Goal: Use online tool/utility: Utilize a website feature to perform a specific function

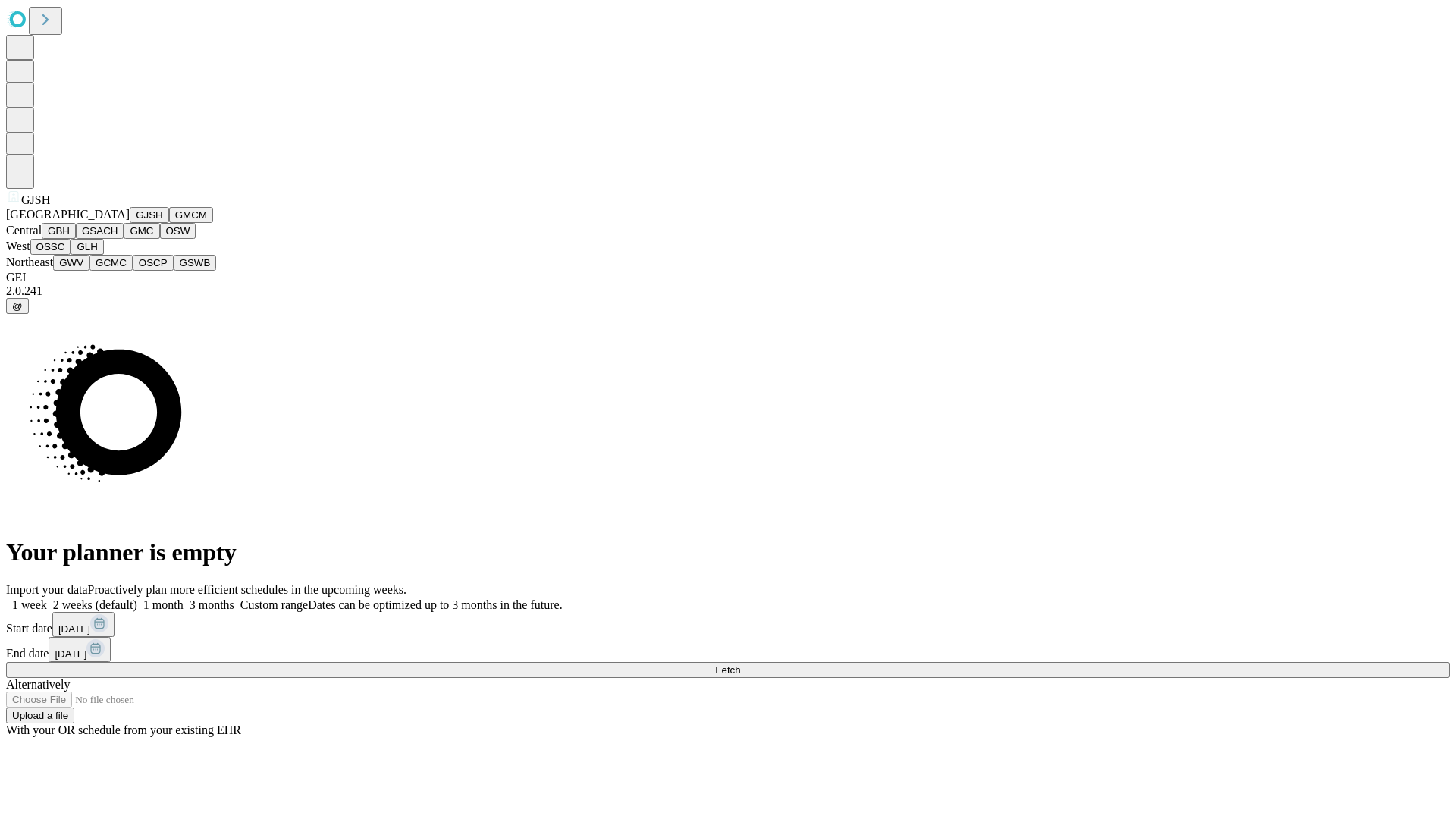
click at [130, 223] on button "GJSH" at bounding box center [150, 214] width 40 height 16
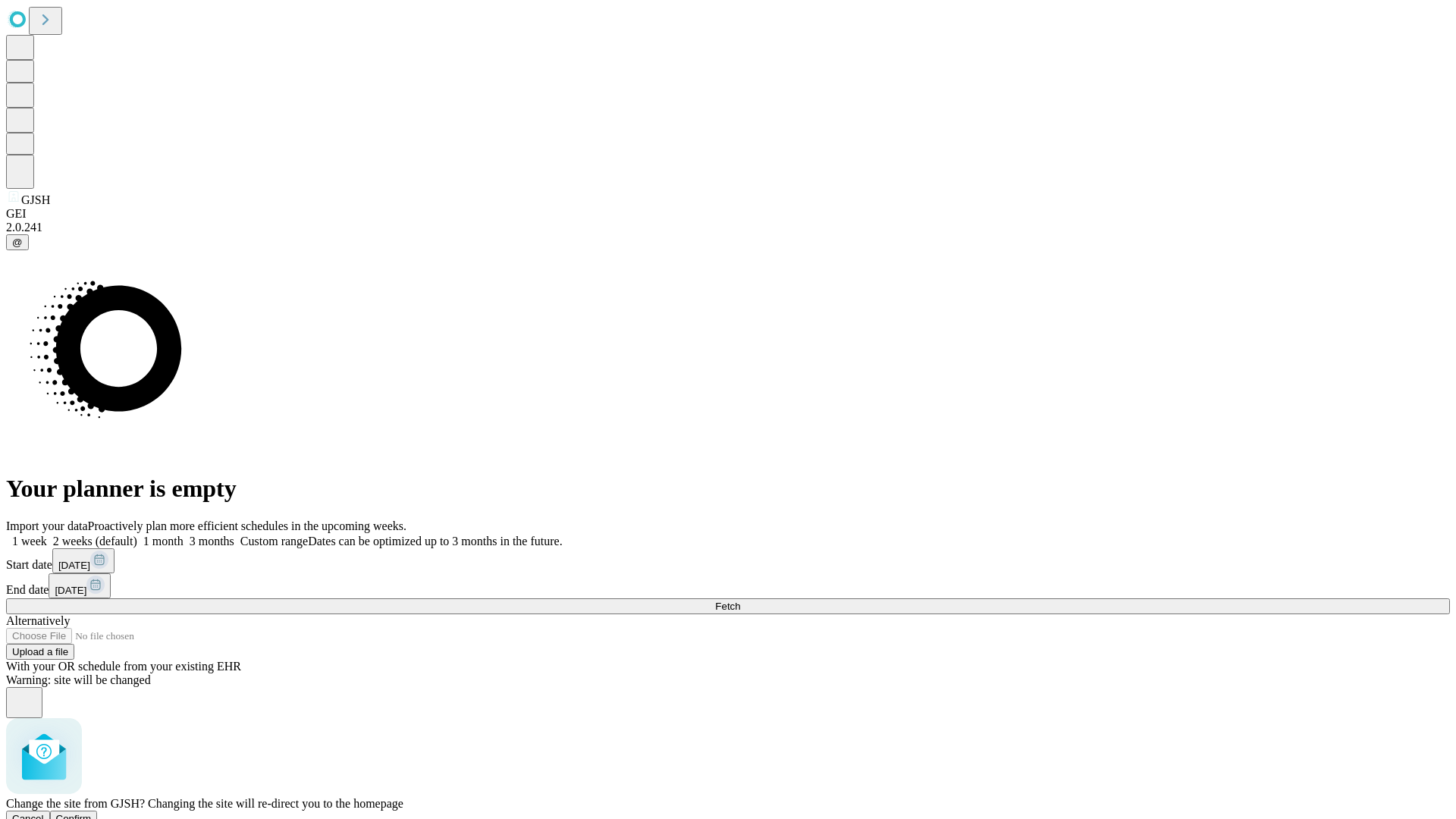
click at [92, 813] on span "Confirm" at bounding box center [74, 819] width 36 height 12
click at [183, 535] on label "1 month" at bounding box center [160, 541] width 46 height 13
click at [740, 601] on span "Fetch" at bounding box center [727, 607] width 25 height 12
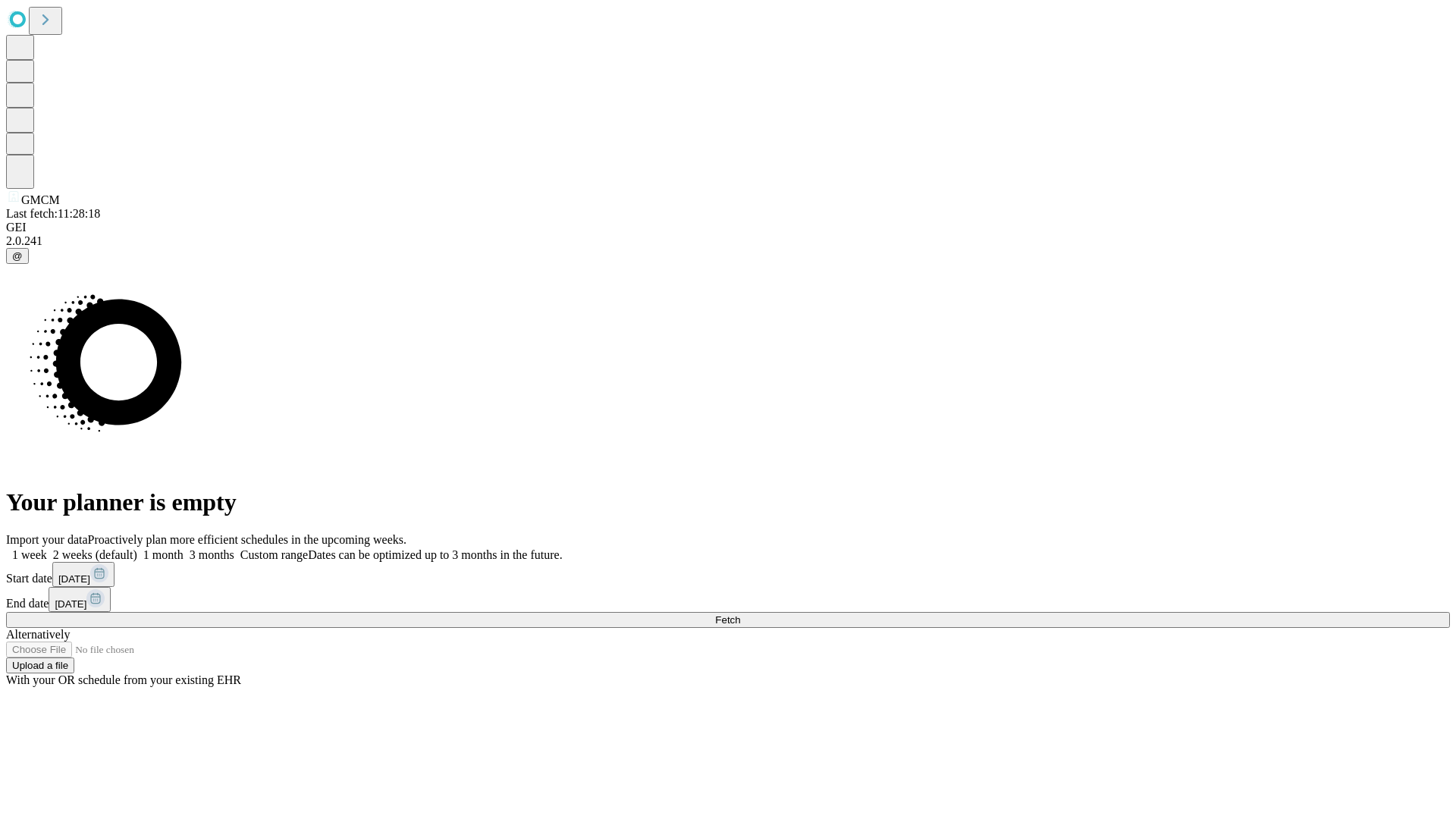
click at [183, 548] on label "1 month" at bounding box center [160, 555] width 46 height 13
click at [740, 614] on span "Fetch" at bounding box center [727, 620] width 25 height 12
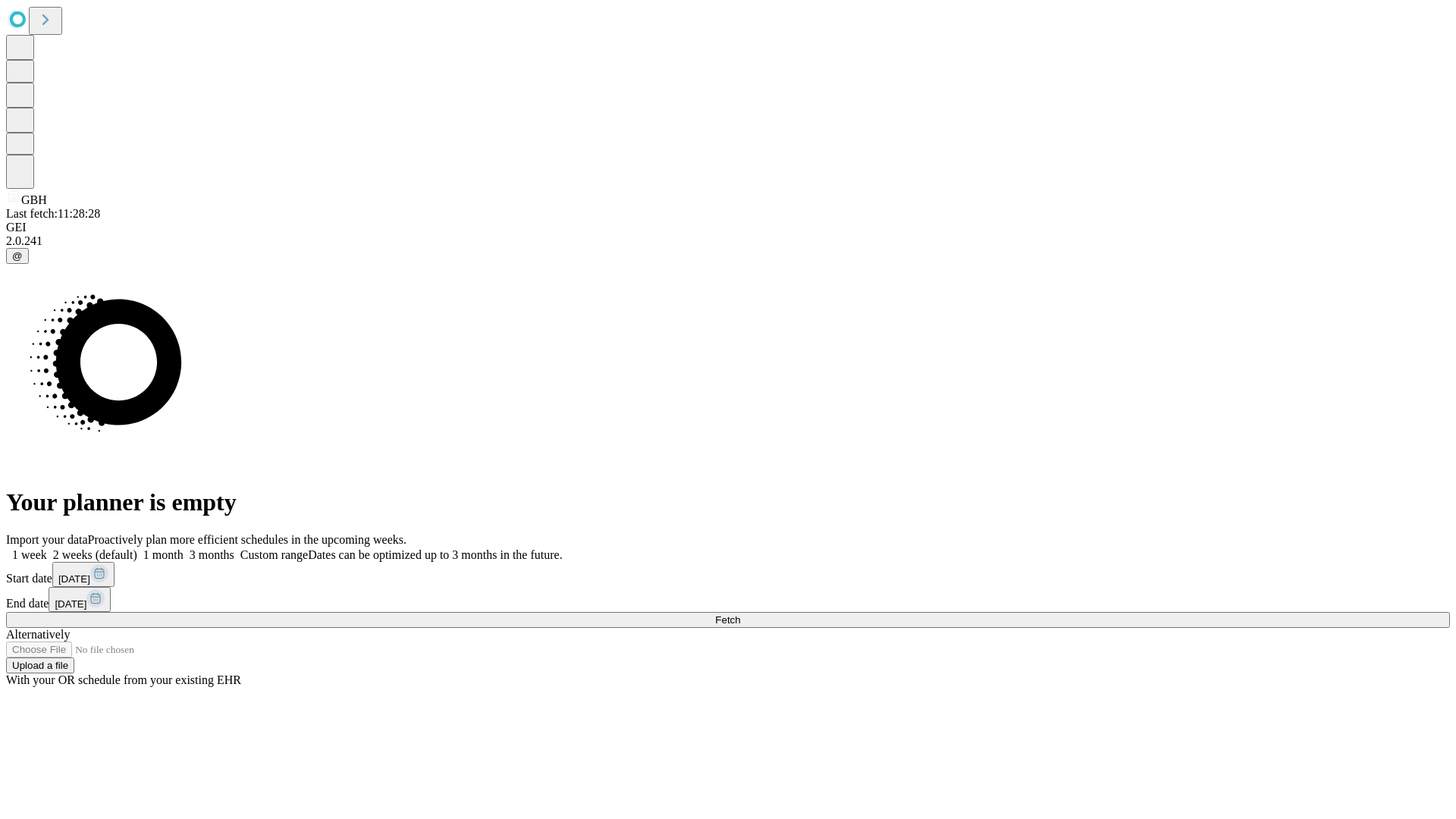
click at [183, 548] on label "1 month" at bounding box center [160, 555] width 46 height 13
click at [740, 614] on span "Fetch" at bounding box center [727, 620] width 25 height 12
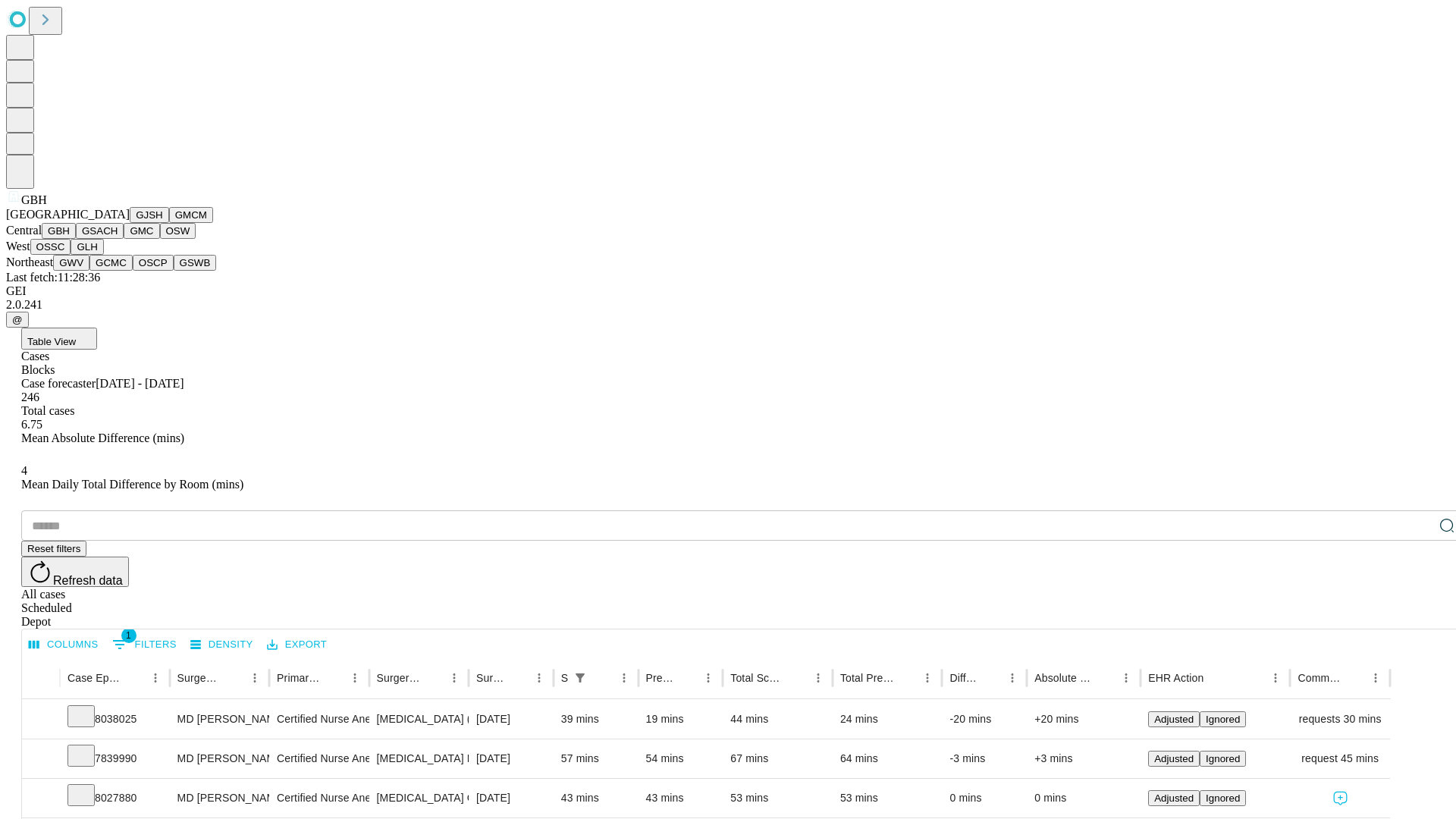
click at [117, 239] on button "GSACH" at bounding box center [100, 231] width 48 height 16
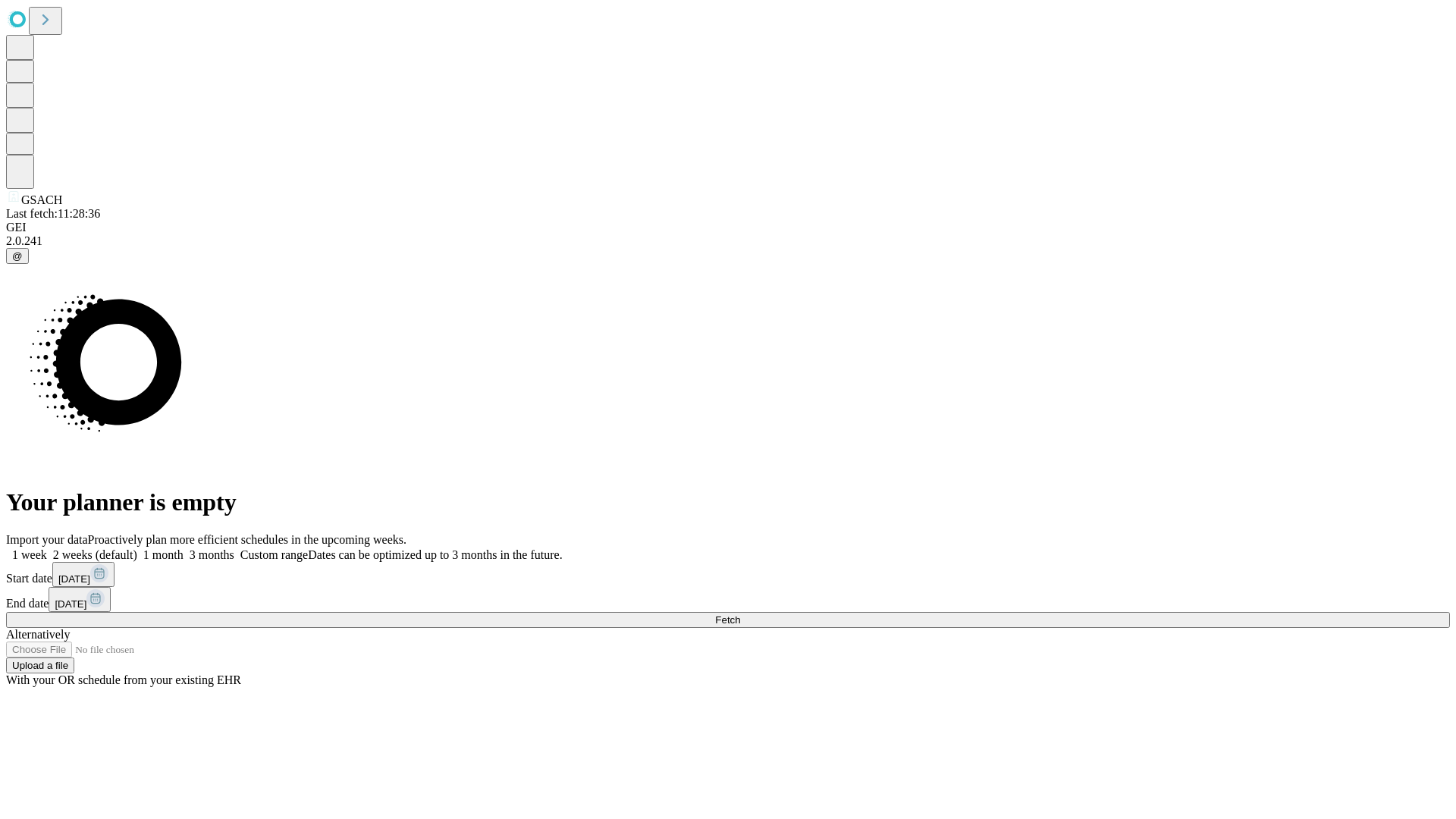
click at [183, 548] on label "1 month" at bounding box center [160, 555] width 46 height 13
click at [740, 614] on span "Fetch" at bounding box center [727, 620] width 25 height 12
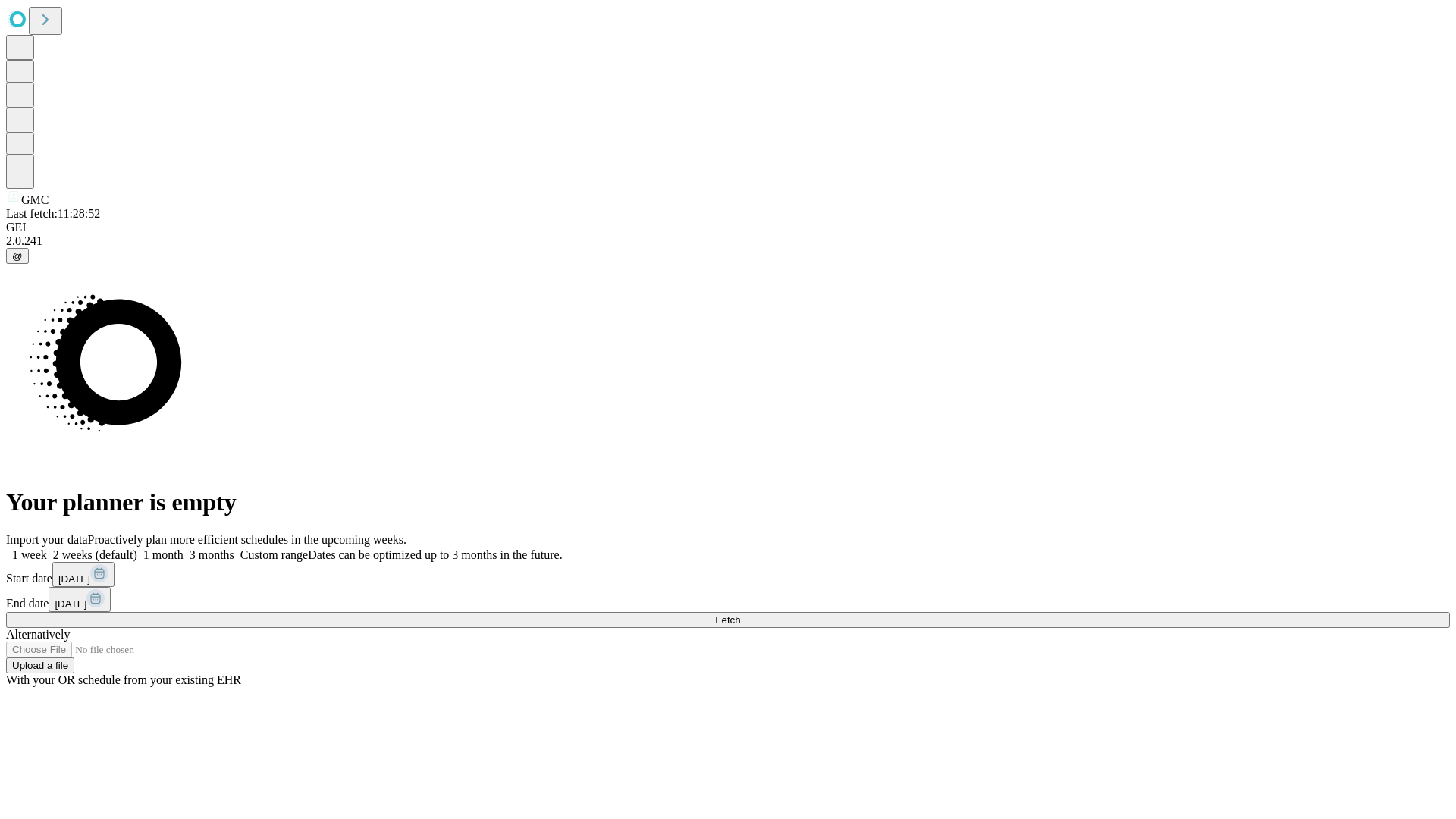
click at [183, 548] on label "1 month" at bounding box center [160, 555] width 46 height 13
click at [740, 614] on span "Fetch" at bounding box center [727, 620] width 25 height 12
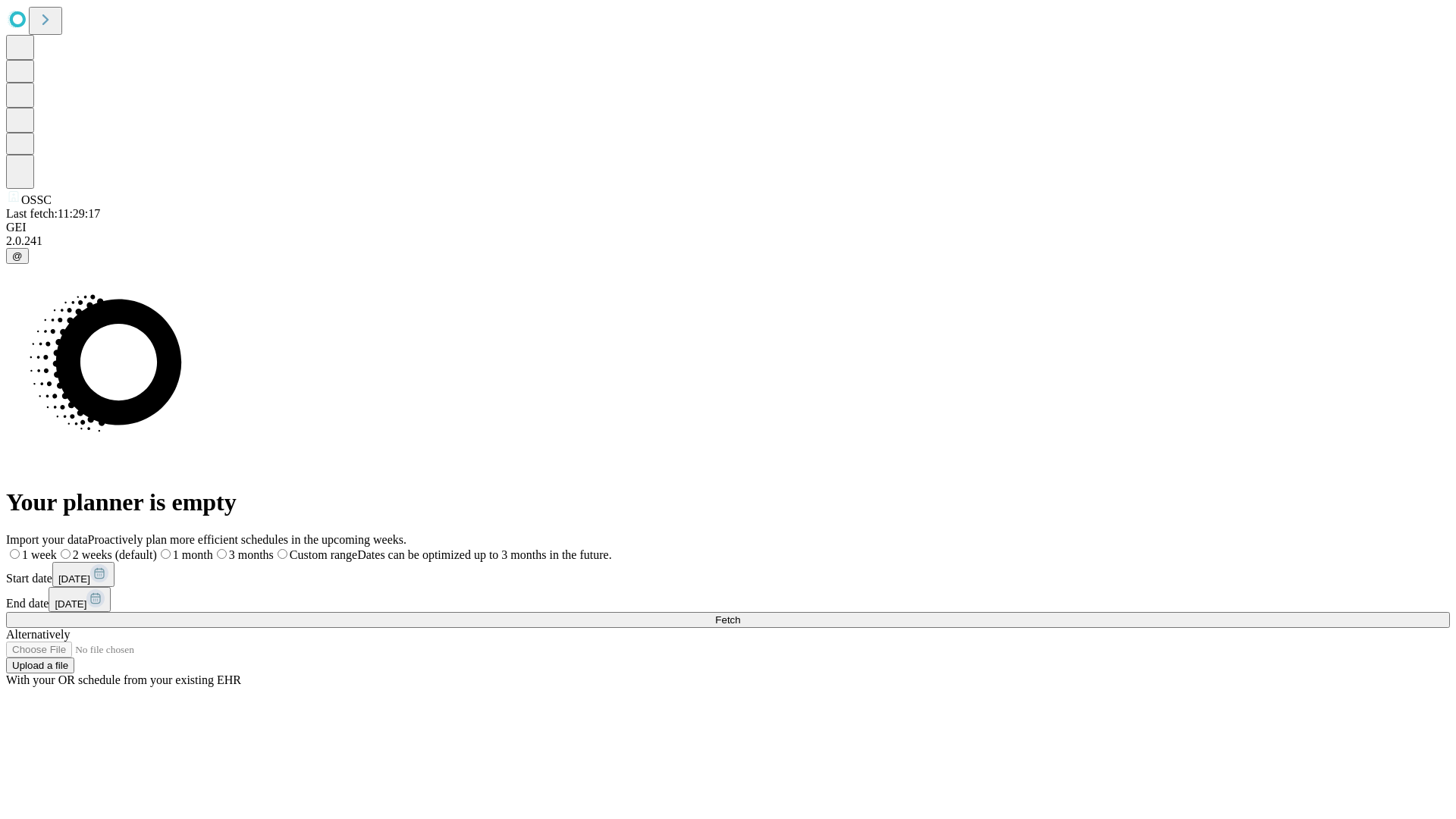
click at [740, 614] on span "Fetch" at bounding box center [727, 620] width 25 height 12
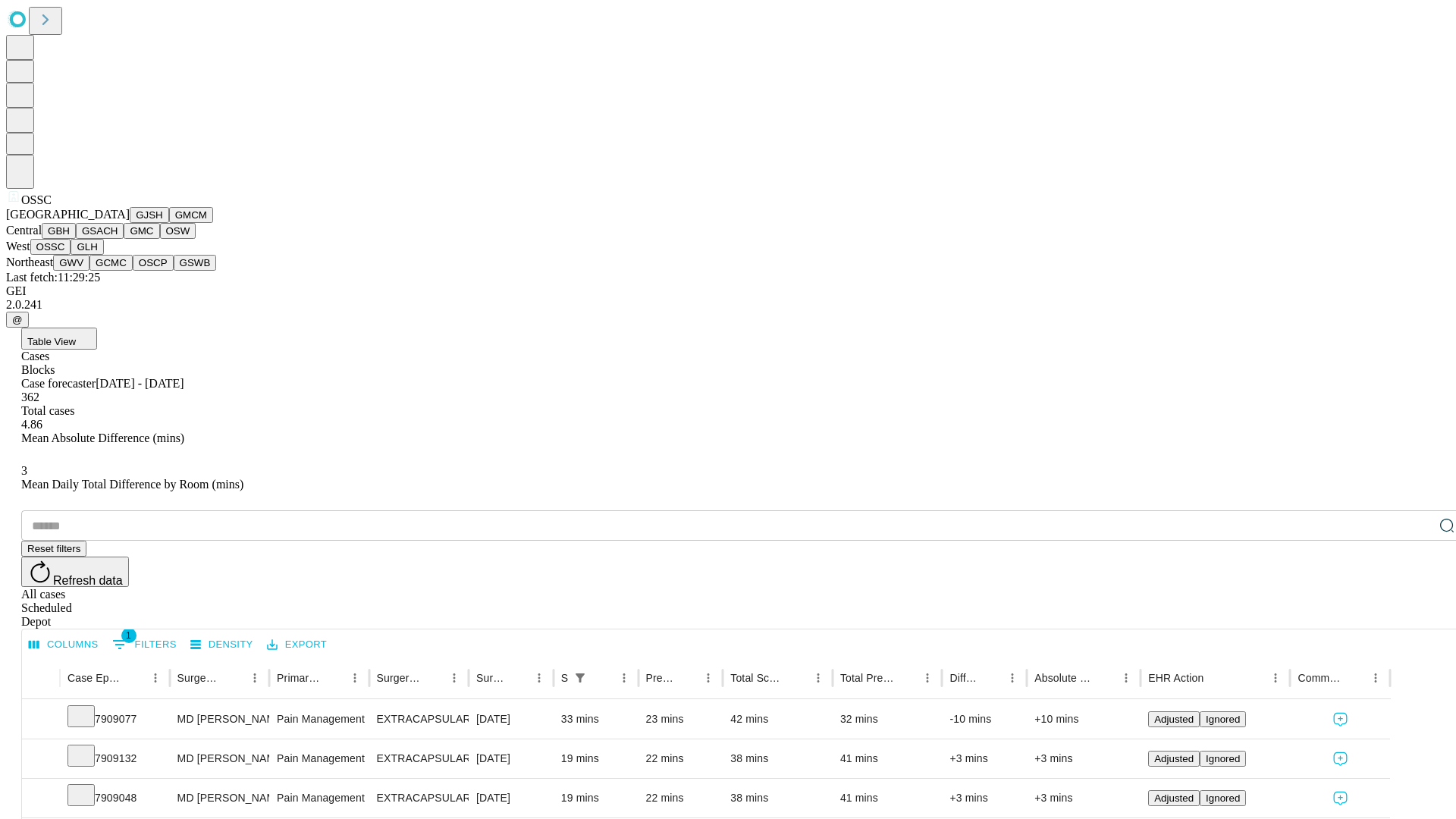
click at [103, 255] on button "GLH" at bounding box center [86, 246] width 32 height 16
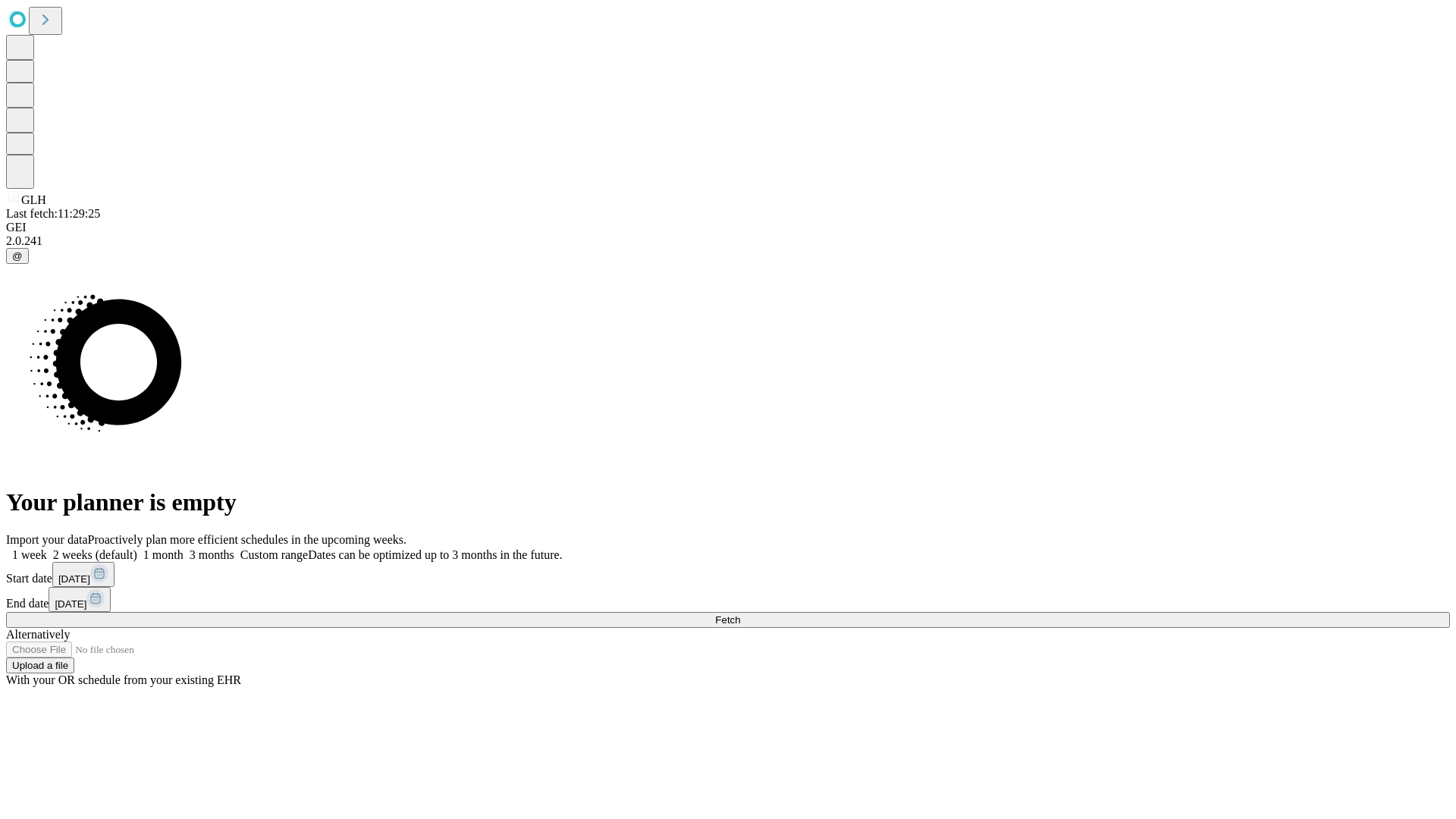
click at [183, 548] on label "1 month" at bounding box center [160, 555] width 46 height 13
click at [740, 614] on span "Fetch" at bounding box center [727, 620] width 25 height 12
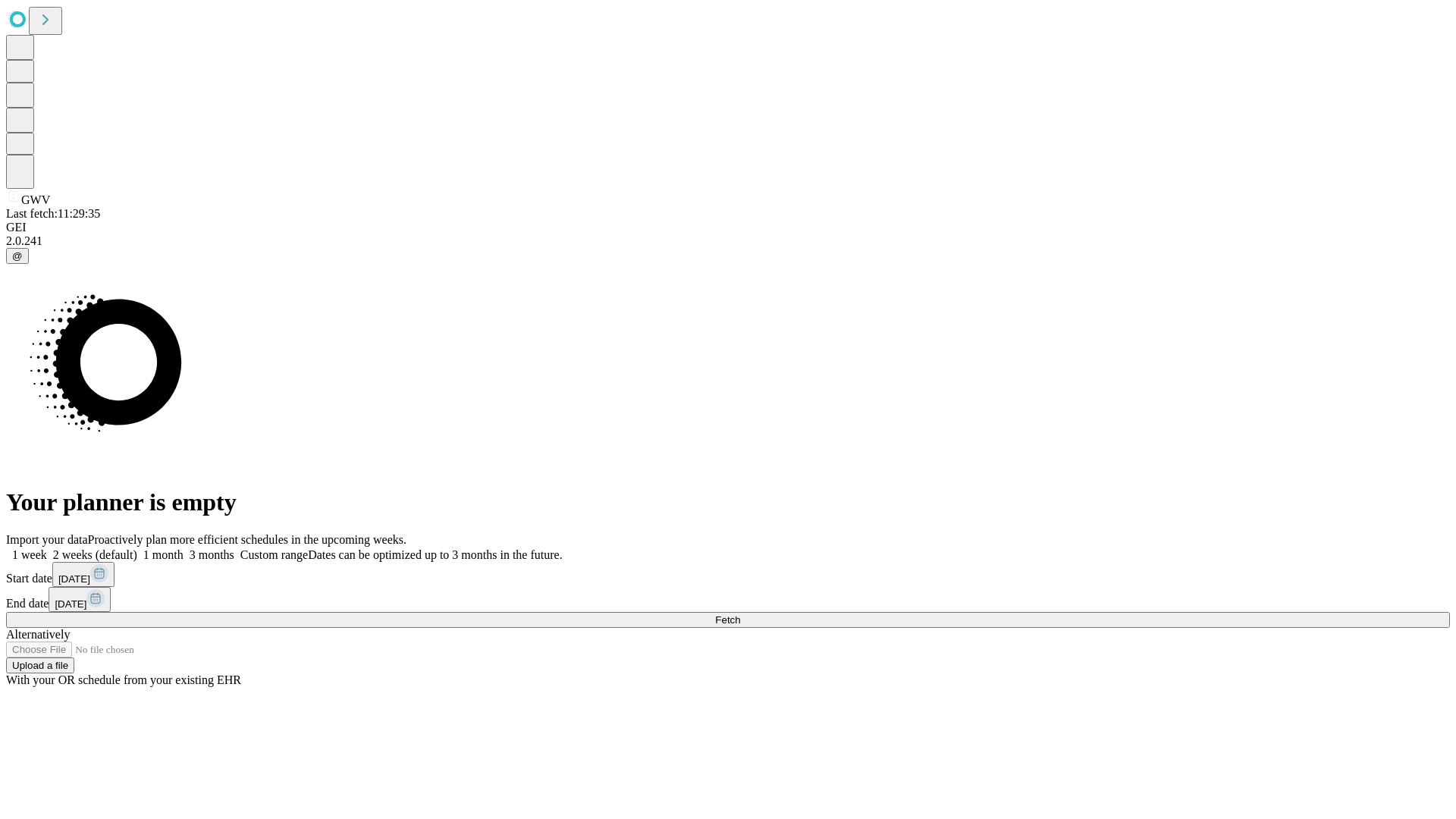
click at [183, 548] on label "1 month" at bounding box center [160, 555] width 46 height 13
click at [740, 614] on span "Fetch" at bounding box center [727, 620] width 25 height 12
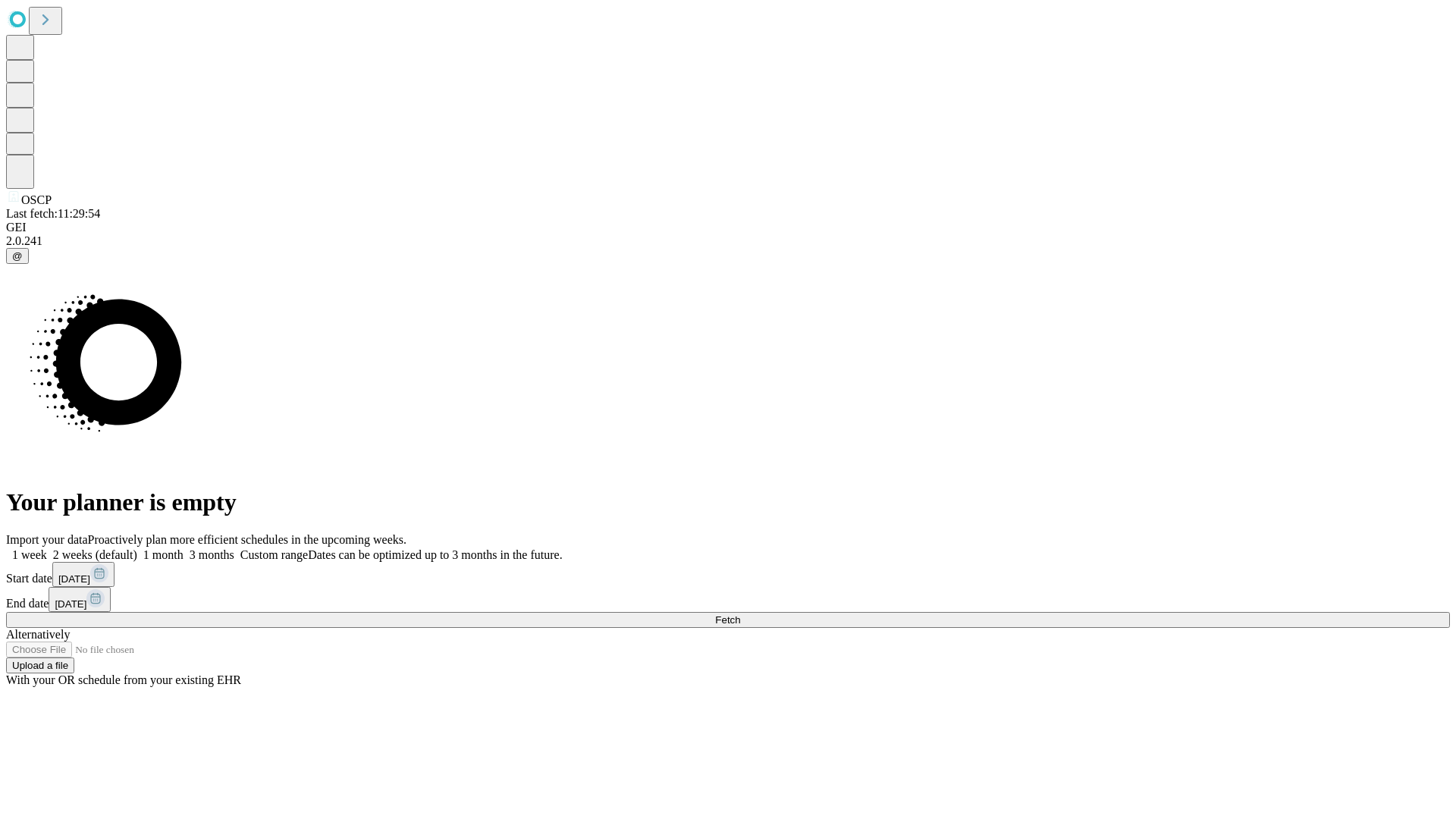
click at [740, 614] on span "Fetch" at bounding box center [727, 620] width 25 height 12
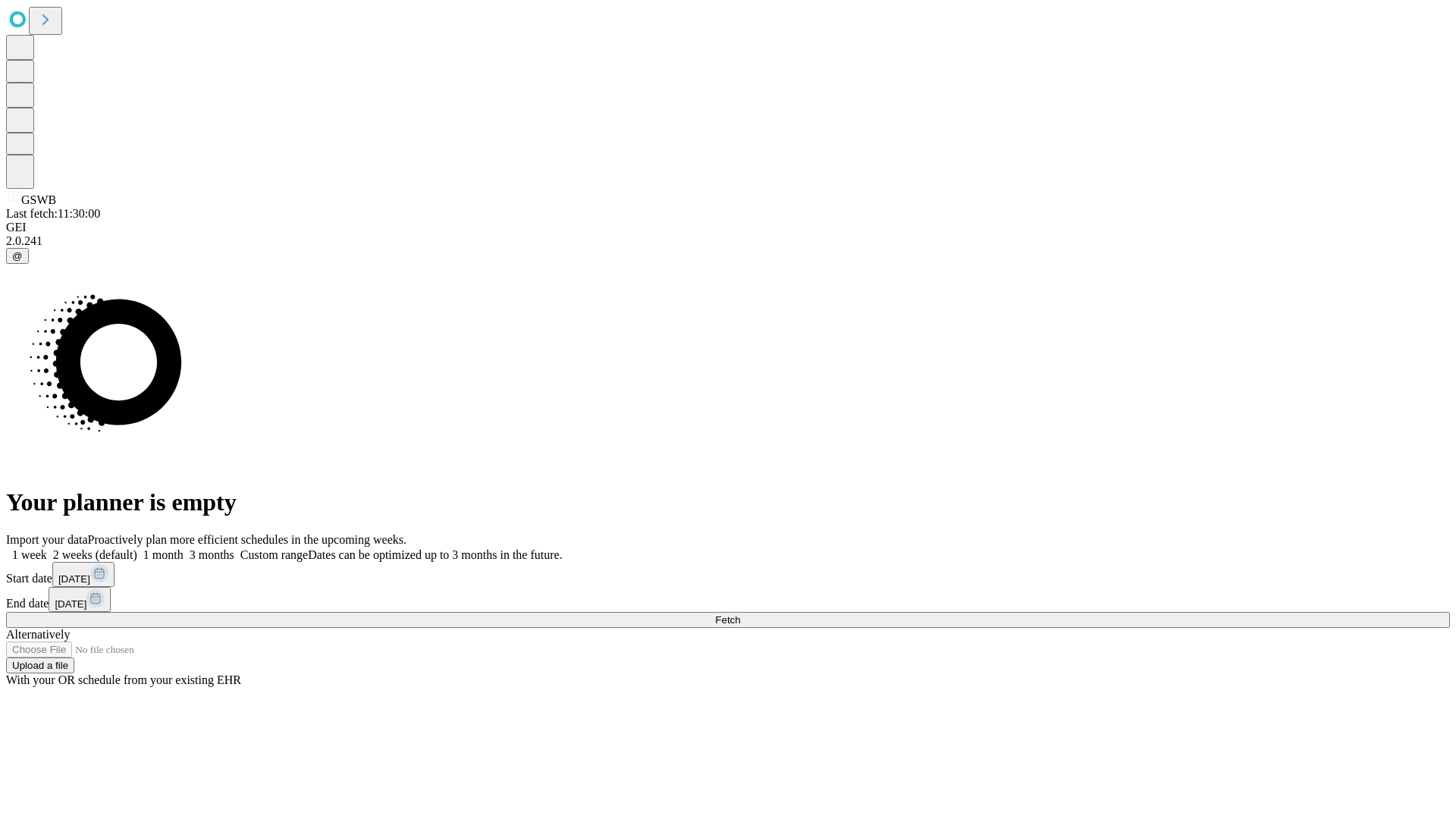
click at [183, 548] on label "1 month" at bounding box center [160, 555] width 46 height 13
click at [740, 614] on span "Fetch" at bounding box center [727, 620] width 25 height 12
